Goal: Share content

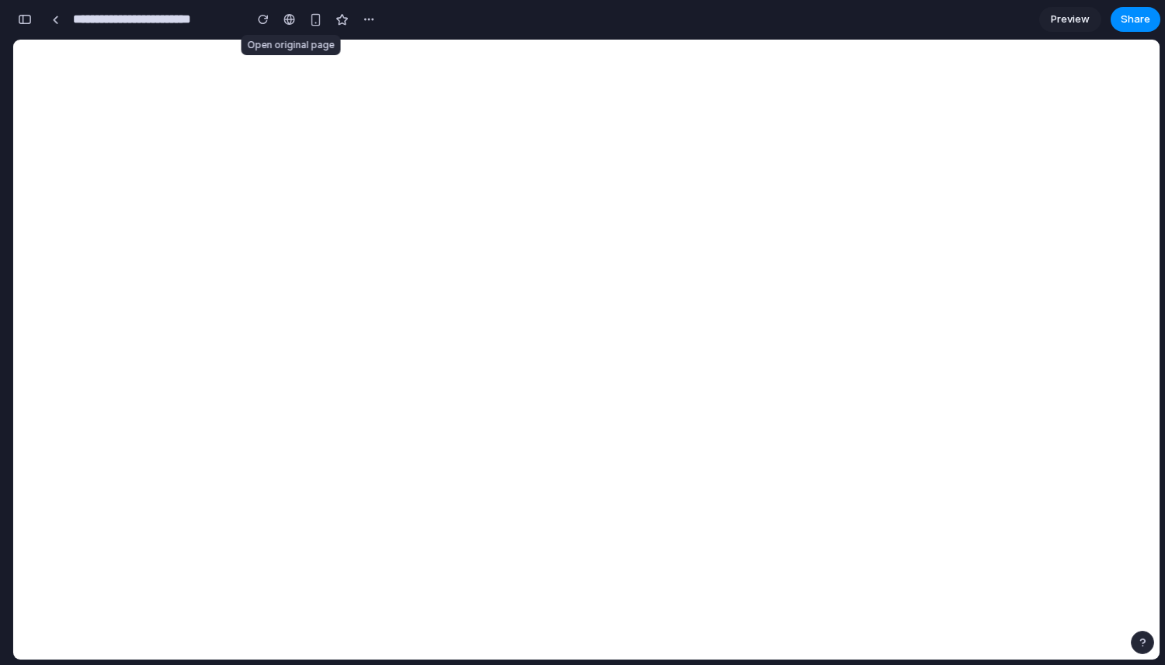
scroll to position [1166, 0]
click at [1131, 23] on span "Share" at bounding box center [1135, 20] width 30 height 16
click at [634, 148] on div "Share ' Niva Monitoring Dashboard ' [PERSON_NAME] Creator Anyone at [GEOGRAPHIC…" at bounding box center [582, 332] width 1165 height 665
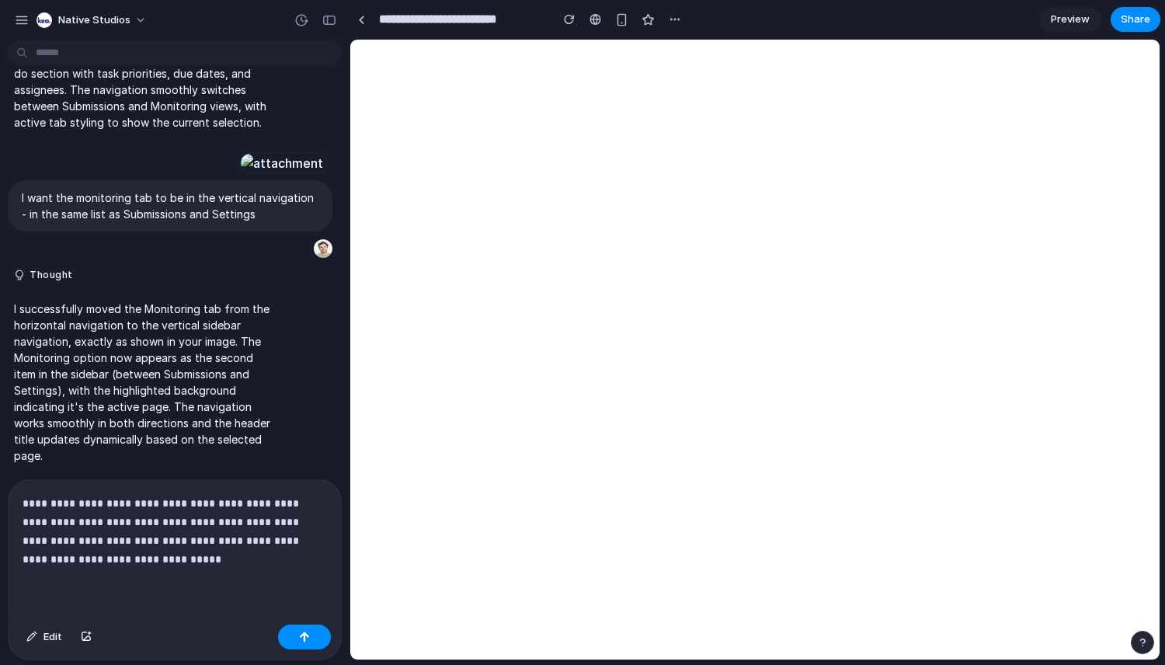
scroll to position [939, 0]
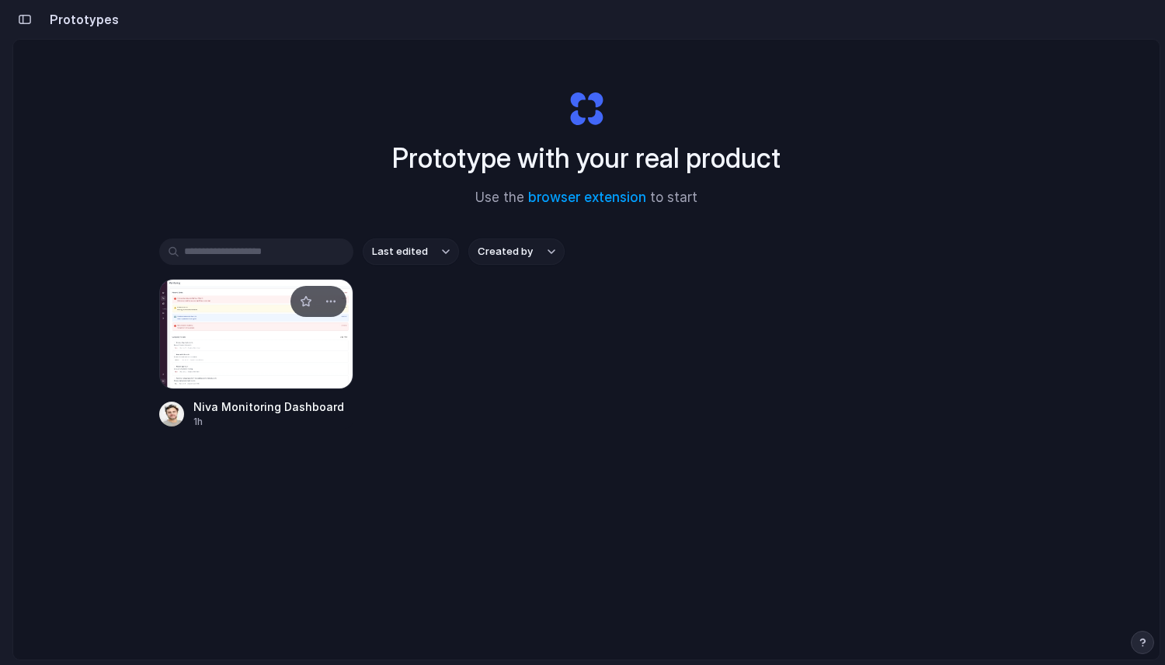
click at [248, 349] on div at bounding box center [256, 334] width 194 height 110
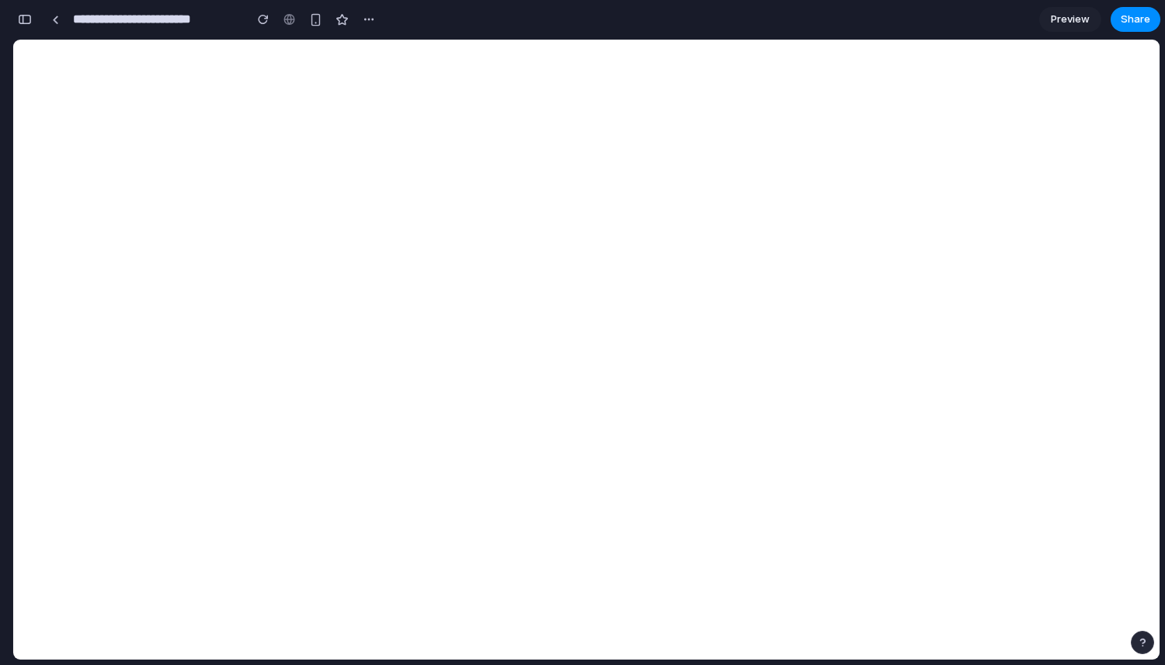
scroll to position [1166, 0]
click at [25, 18] on div "button" at bounding box center [25, 19] width 14 height 11
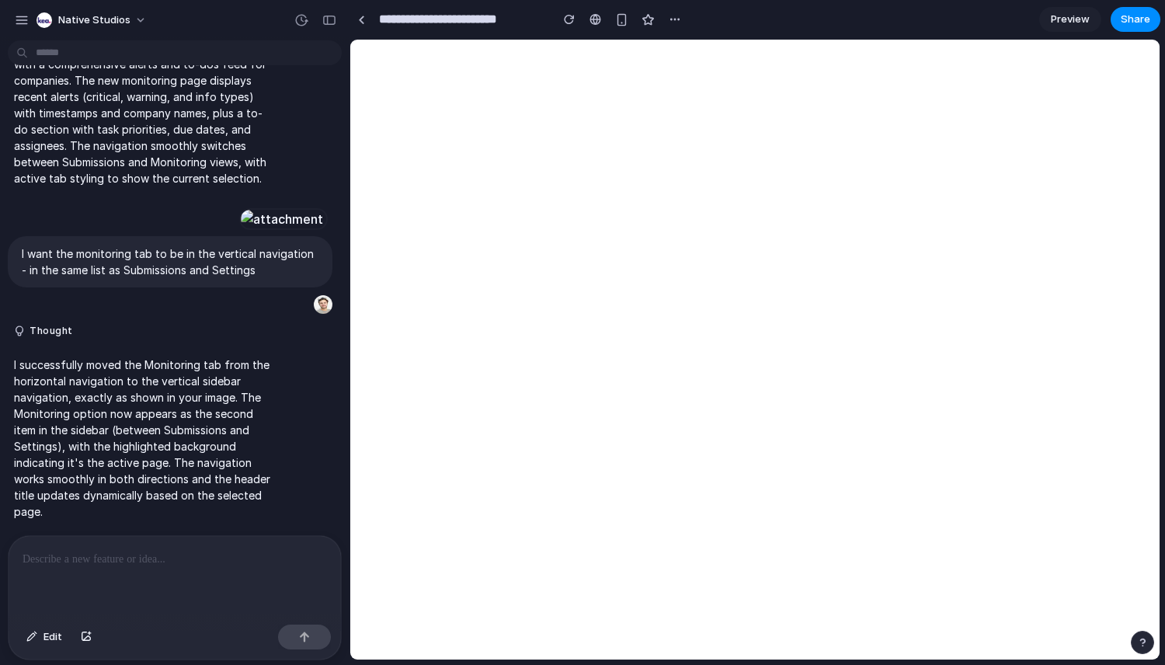
scroll to position [0, 0]
click at [322, 21] on div "button" at bounding box center [329, 20] width 14 height 11
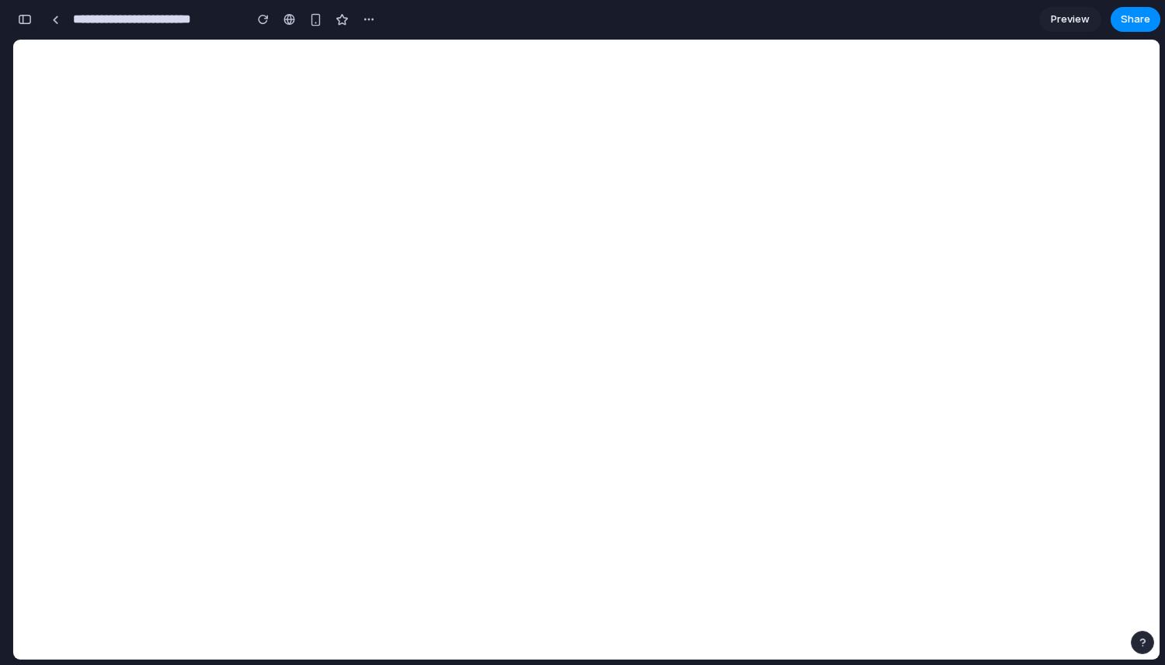
click at [30, 12] on button "button" at bounding box center [24, 19] width 25 height 25
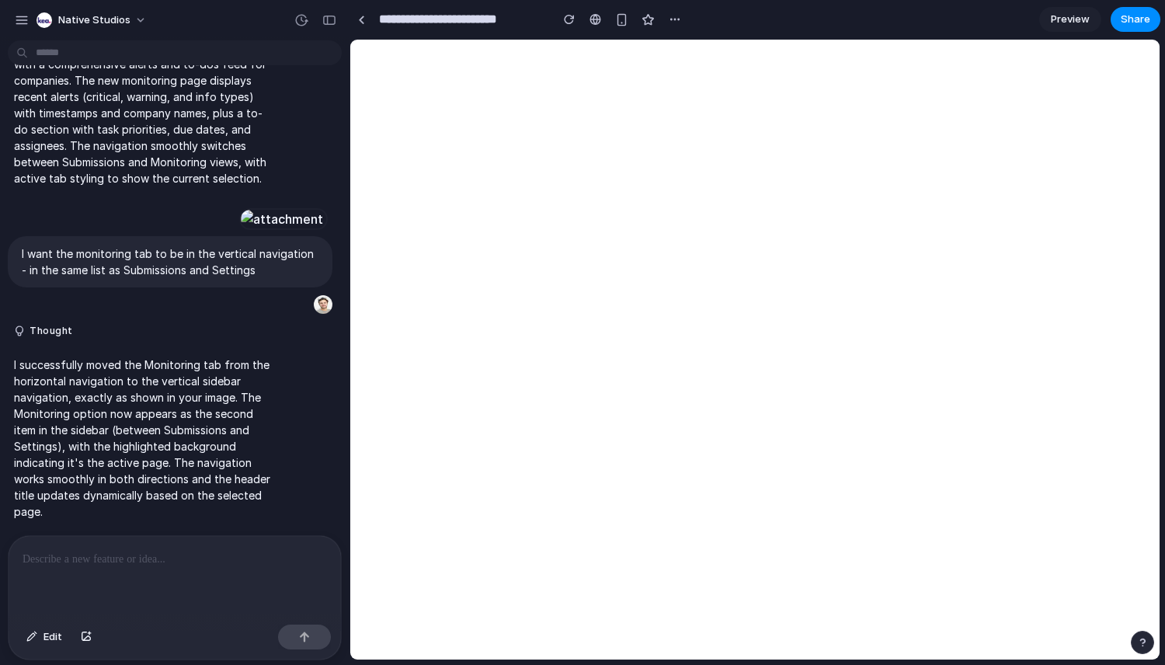
scroll to position [883, 0]
click at [103, 583] on div at bounding box center [175, 577] width 332 height 82
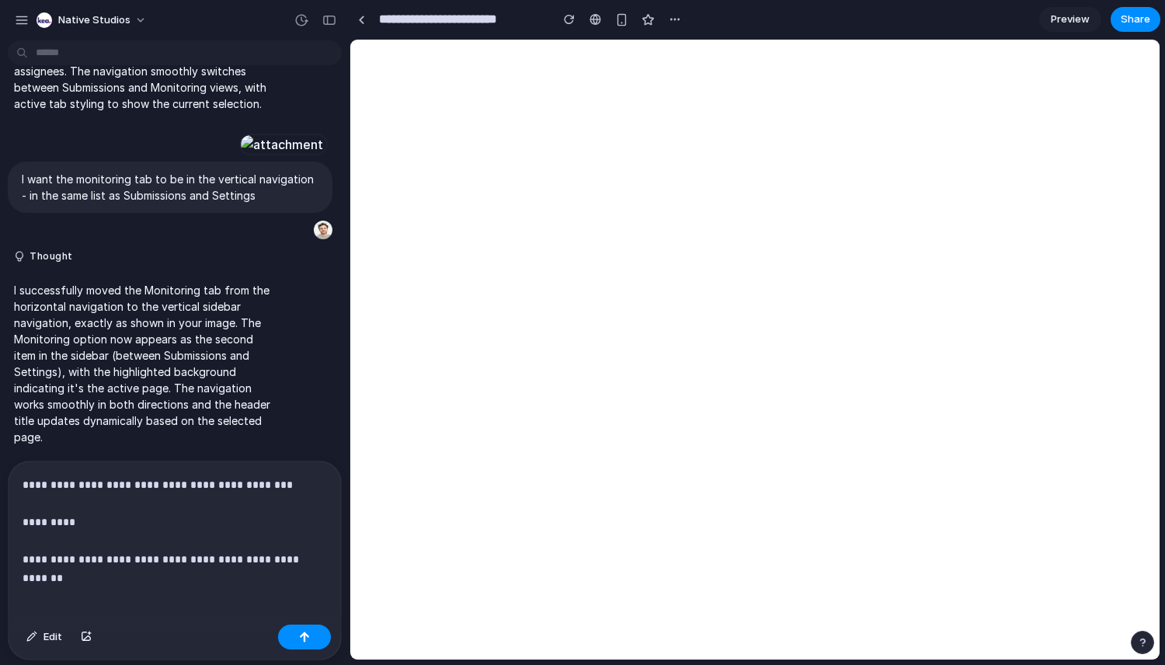
scroll to position [976, 0]
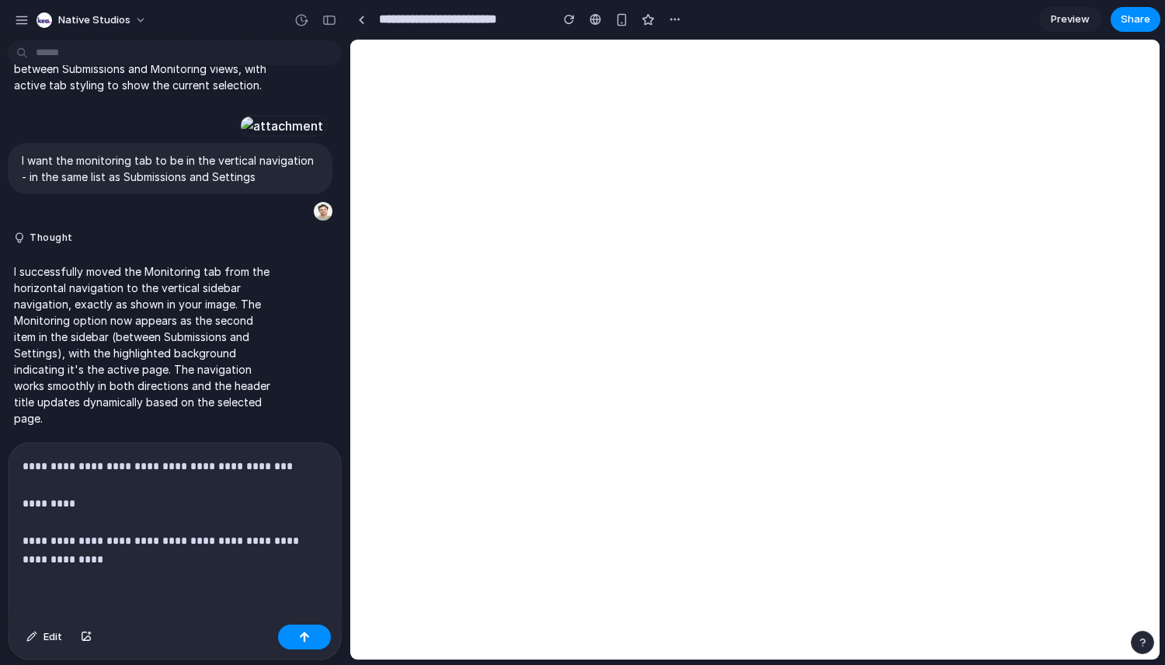
click at [146, 554] on p "**********" at bounding box center [175, 513] width 304 height 112
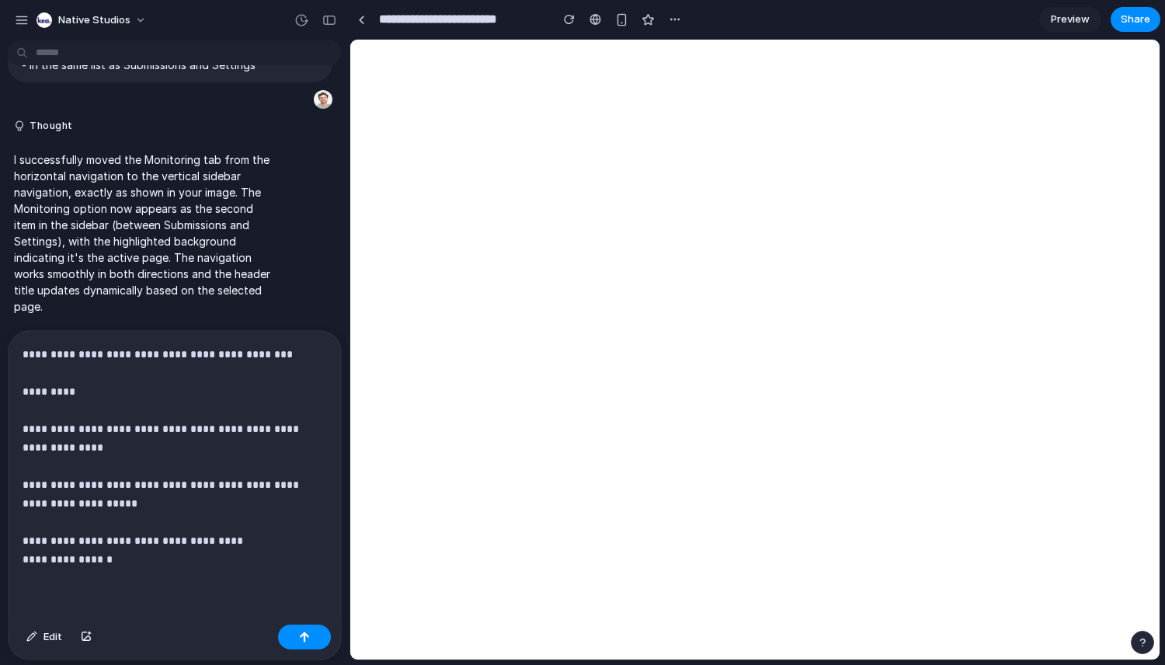
scroll to position [1097, 0]
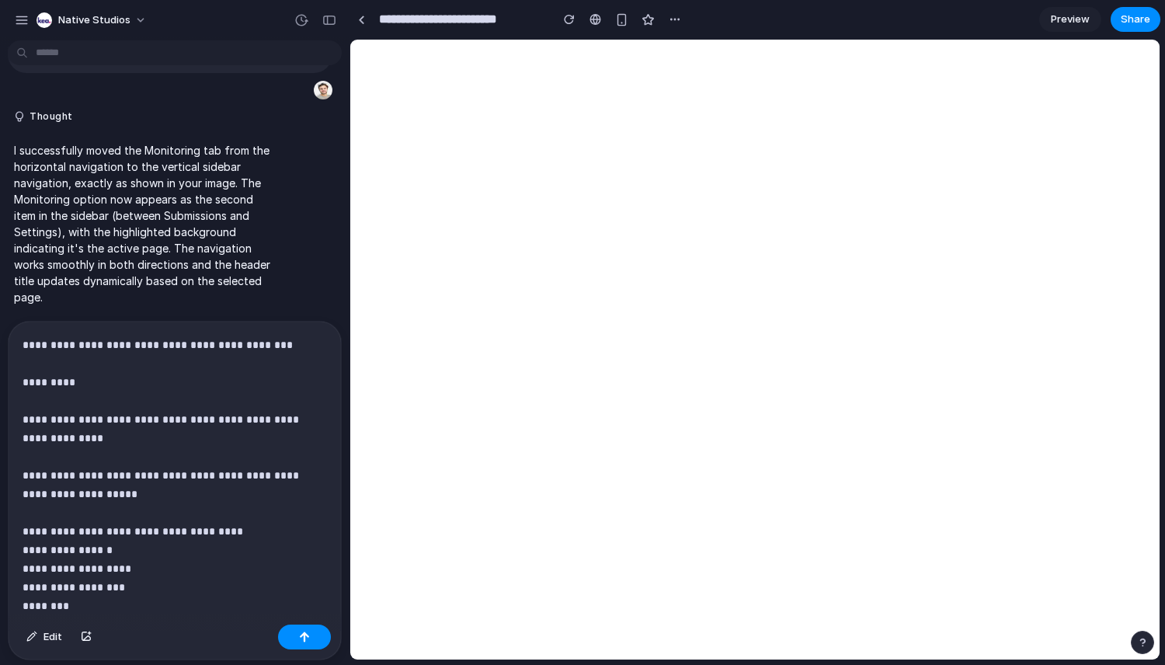
click at [160, 543] on p "**********" at bounding box center [175, 475] width 304 height 280
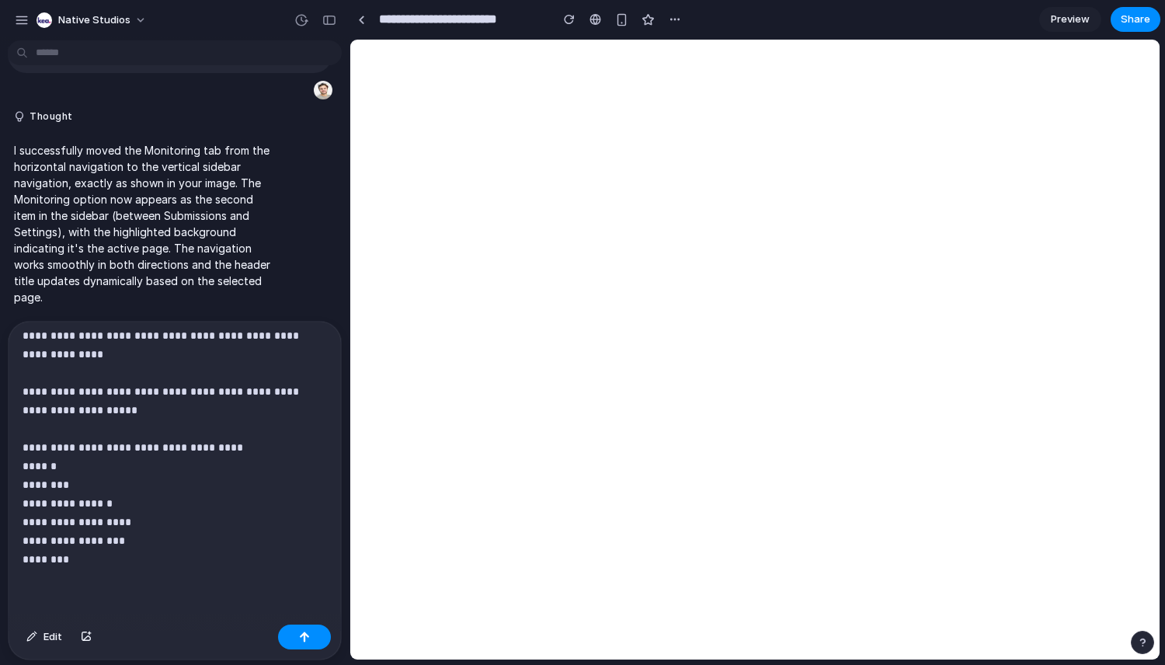
click at [118, 555] on p "**********" at bounding box center [175, 410] width 304 height 317
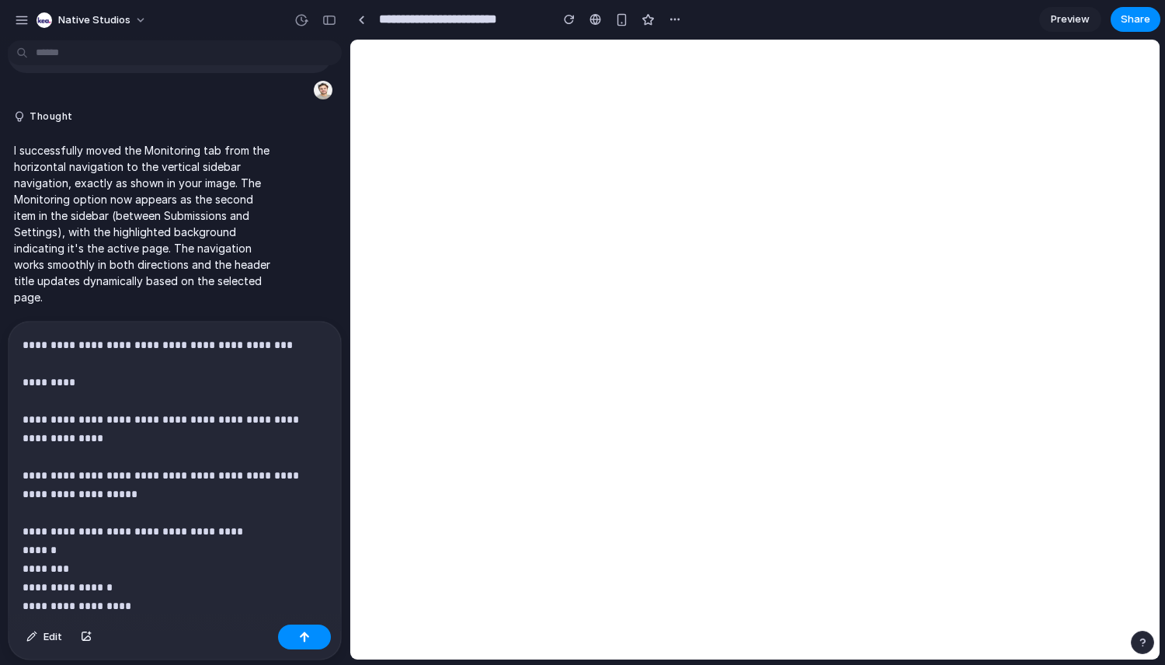
scroll to position [1159, 0]
